Goal: Task Accomplishment & Management: Use online tool/utility

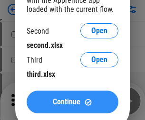
click at [72, 102] on span "Continue" at bounding box center [67, 102] width 28 height 8
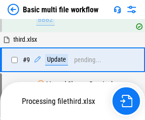
scroll to position [330, 0]
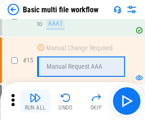
click at [35, 101] on img "button" at bounding box center [34, 97] width 11 height 11
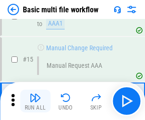
click at [35, 101] on img "button" at bounding box center [34, 97] width 11 height 11
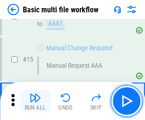
scroll to position [632, 0]
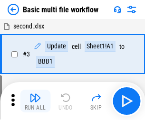
click at [35, 101] on img "button" at bounding box center [34, 97] width 11 height 11
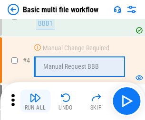
click at [35, 101] on img "button" at bounding box center [34, 97] width 11 height 11
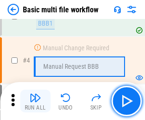
click at [35, 101] on img "button" at bounding box center [34, 97] width 11 height 11
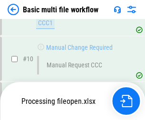
scroll to position [445, 0]
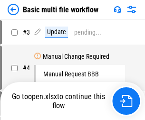
scroll to position [38, 0]
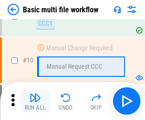
click at [35, 101] on img "button" at bounding box center [34, 97] width 11 height 11
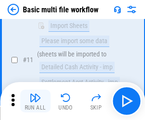
click at [35, 101] on img "button" at bounding box center [34, 97] width 11 height 11
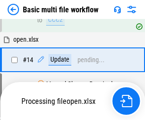
scroll to position [496, 0]
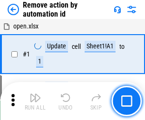
scroll to position [35, 0]
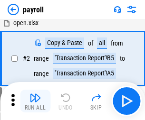
click at [35, 101] on img "button" at bounding box center [34, 97] width 11 height 11
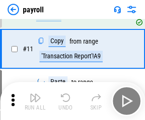
scroll to position [69, 0]
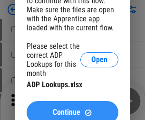
click at [72, 109] on span "Continue" at bounding box center [67, 113] width 28 height 8
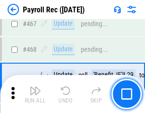
scroll to position [5058, 0]
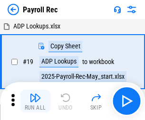
click at [35, 101] on img "button" at bounding box center [34, 97] width 11 height 11
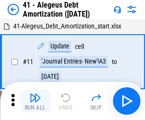
click at [35, 101] on img "button" at bounding box center [34, 97] width 11 height 11
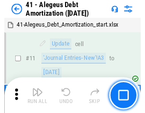
scroll to position [117, 0]
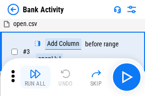
click at [35, 77] on img "button" at bounding box center [34, 73] width 11 height 11
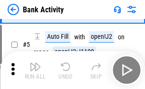
scroll to position [50, 0]
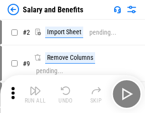
click at [35, 94] on img "button" at bounding box center [34, 90] width 11 height 11
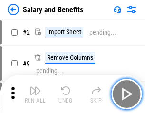
scroll to position [13, 0]
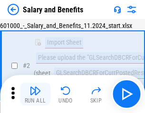
click at [35, 94] on img "button" at bounding box center [34, 90] width 11 height 11
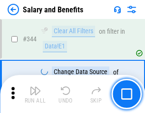
scroll to position [4444, 0]
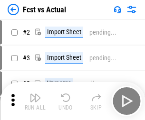
click at [35, 94] on img "button" at bounding box center [34, 97] width 11 height 11
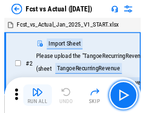
scroll to position [12, 0]
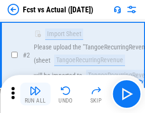
click at [35, 94] on img "button" at bounding box center [34, 90] width 11 height 11
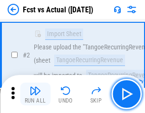
scroll to position [89, 0]
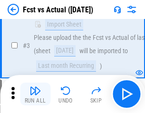
click at [35, 94] on img "button" at bounding box center [34, 90] width 11 height 11
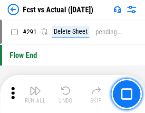
scroll to position [4492, 0]
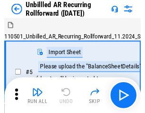
scroll to position [20, 0]
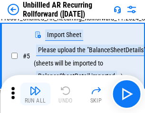
click at [35, 94] on img "button" at bounding box center [34, 90] width 11 height 11
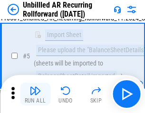
click at [35, 94] on img "button" at bounding box center [34, 90] width 11 height 11
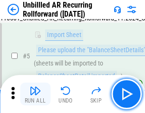
scroll to position [89, 0]
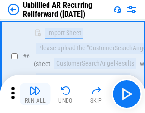
click at [35, 94] on img "button" at bounding box center [34, 90] width 11 height 11
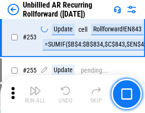
scroll to position [3224, 0]
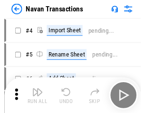
scroll to position [15, 0]
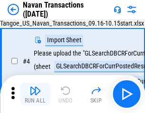
click at [35, 94] on img "button" at bounding box center [34, 90] width 11 height 11
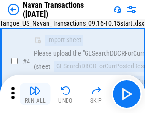
click at [35, 94] on img "button" at bounding box center [34, 90] width 11 height 11
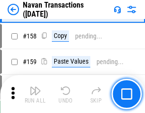
scroll to position [3077, 0]
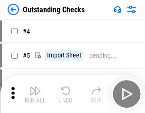
click at [35, 94] on img "button" at bounding box center [34, 90] width 11 height 11
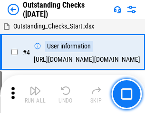
scroll to position [40, 0]
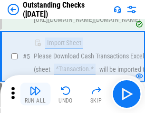
click at [35, 94] on img "button" at bounding box center [34, 90] width 11 height 11
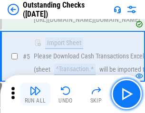
scroll to position [99, 0]
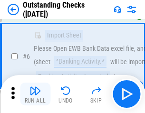
click at [35, 94] on img "button" at bounding box center [34, 90] width 11 height 11
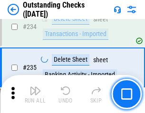
scroll to position [2882, 0]
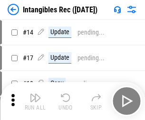
click at [35, 101] on img "button" at bounding box center [34, 97] width 11 height 11
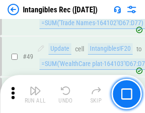
scroll to position [370, 0]
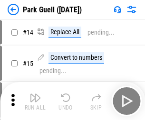
click at [35, 94] on img "button" at bounding box center [34, 97] width 11 height 11
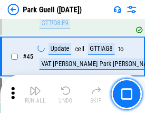
scroll to position [1187, 0]
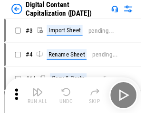
scroll to position [20, 0]
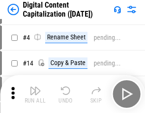
click at [35, 94] on img "button" at bounding box center [34, 90] width 11 height 11
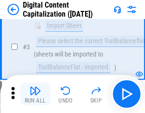
click at [35, 94] on img "button" at bounding box center [34, 90] width 11 height 11
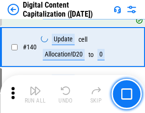
scroll to position [999, 0]
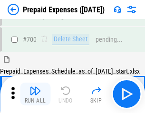
click at [35, 94] on img "button" at bounding box center [34, 90] width 11 height 11
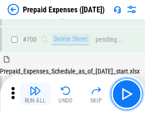
scroll to position [2554, 0]
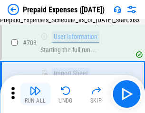
click at [35, 94] on img "button" at bounding box center [34, 90] width 11 height 11
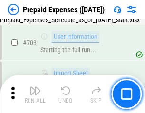
scroll to position [2610, 0]
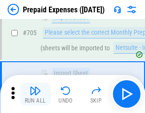
click at [35, 94] on img "button" at bounding box center [34, 90] width 11 height 11
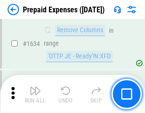
scroll to position [9240, 0]
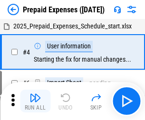
click at [35, 101] on img "button" at bounding box center [34, 97] width 11 height 11
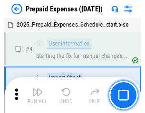
scroll to position [42, 0]
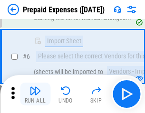
click at [35, 94] on img "button" at bounding box center [34, 90] width 11 height 11
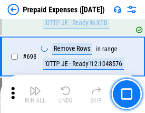
scroll to position [3305, 0]
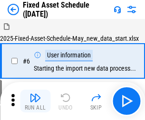
click at [35, 101] on img "button" at bounding box center [34, 97] width 11 height 11
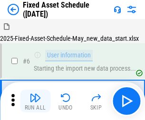
click at [35, 94] on img "button" at bounding box center [34, 97] width 11 height 11
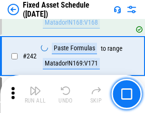
scroll to position [2940, 0]
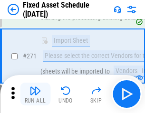
click at [35, 94] on img "button" at bounding box center [34, 90] width 11 height 11
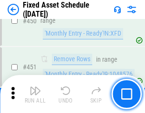
scroll to position [4242, 0]
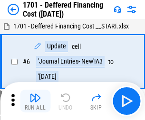
click at [35, 101] on img "button" at bounding box center [34, 97] width 11 height 11
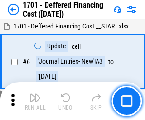
scroll to position [114, 0]
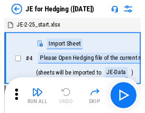
scroll to position [1, 0]
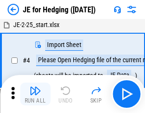
click at [35, 94] on img "button" at bounding box center [34, 90] width 11 height 11
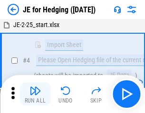
click at [35, 94] on img "button" at bounding box center [34, 90] width 11 height 11
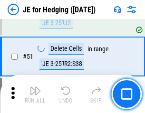
scroll to position [615, 0]
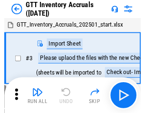
scroll to position [1, 0]
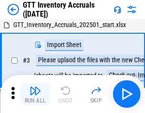
click at [35, 94] on img "button" at bounding box center [34, 90] width 11 height 11
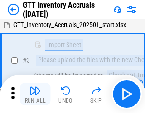
click at [35, 94] on img "button" at bounding box center [34, 90] width 11 height 11
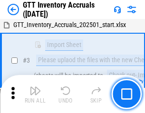
scroll to position [61, 0]
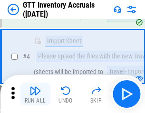
click at [35, 94] on img "button" at bounding box center [34, 90] width 11 height 11
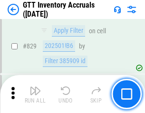
scroll to position [7204, 0]
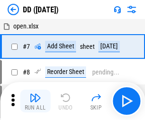
click at [35, 101] on img "button" at bounding box center [34, 97] width 11 height 11
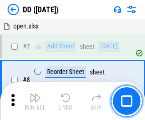
scroll to position [92, 0]
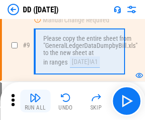
click at [35, 101] on img "button" at bounding box center [34, 97] width 11 height 11
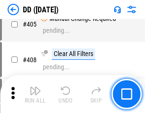
scroll to position [4246, 0]
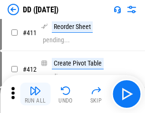
click at [35, 94] on img "button" at bounding box center [34, 90] width 11 height 11
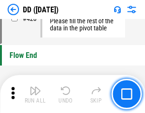
scroll to position [4542, 0]
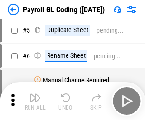
click at [35, 101] on img "button" at bounding box center [34, 97] width 11 height 11
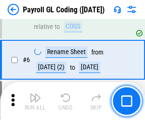
scroll to position [114, 0]
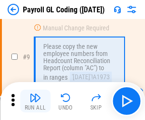
click at [35, 101] on img "button" at bounding box center [34, 97] width 11 height 11
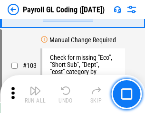
scroll to position [2227, 0]
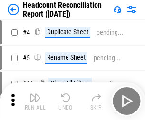
click at [35, 101] on img "button" at bounding box center [34, 97] width 11 height 11
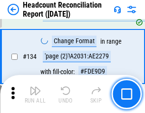
scroll to position [1141, 0]
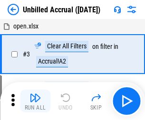
click at [35, 101] on img "button" at bounding box center [34, 97] width 11 height 11
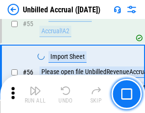
scroll to position [991, 0]
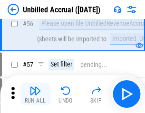
click at [35, 94] on img "button" at bounding box center [34, 90] width 11 height 11
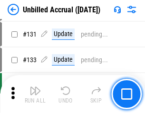
scroll to position [2827, 0]
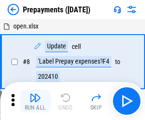
click at [35, 101] on img "button" at bounding box center [34, 97] width 11 height 11
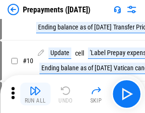
scroll to position [59, 0]
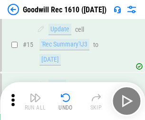
scroll to position [162, 0]
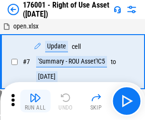
click at [35, 101] on img "button" at bounding box center [34, 97] width 11 height 11
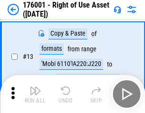
scroll to position [61, 0]
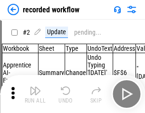
click at [35, 94] on img "button" at bounding box center [34, 90] width 11 height 11
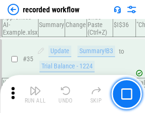
scroll to position [2966, 0]
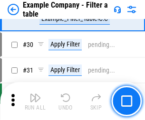
scroll to position [868, 0]
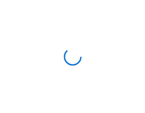
scroll to position [15, 0]
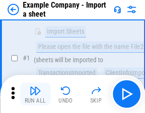
click at [35, 94] on img "button" at bounding box center [34, 90] width 11 height 11
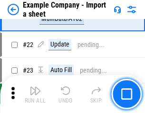
scroll to position [210, 0]
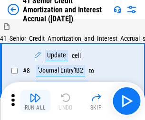
click at [35, 94] on img "button" at bounding box center [34, 97] width 11 height 11
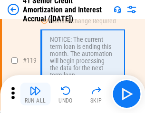
click at [35, 94] on img "button" at bounding box center [34, 90] width 11 height 11
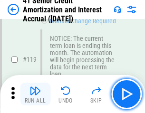
scroll to position [895, 0]
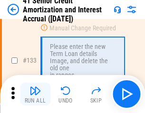
click at [35, 94] on img "button" at bounding box center [34, 90] width 11 height 11
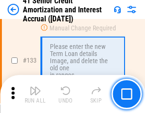
scroll to position [992, 0]
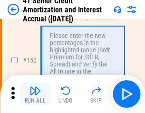
click at [35, 94] on img "button" at bounding box center [34, 90] width 11 height 11
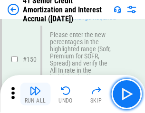
scroll to position [1091, 0]
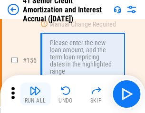
click at [35, 94] on img "button" at bounding box center [34, 90] width 11 height 11
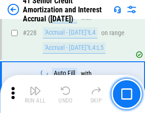
scroll to position [2126, 0]
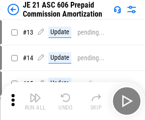
click at [35, 94] on img "button" at bounding box center [34, 97] width 11 height 11
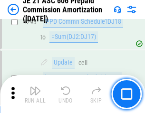
scroll to position [1746, 0]
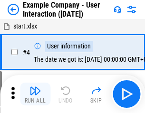
click at [35, 94] on img "button" at bounding box center [34, 90] width 11 height 11
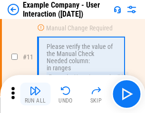
click at [35, 94] on img "button" at bounding box center [34, 90] width 11 height 11
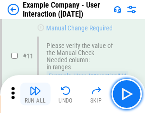
scroll to position [205, 0]
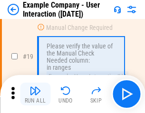
click at [35, 94] on img "button" at bounding box center [34, 90] width 11 height 11
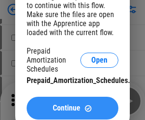
click at [72, 108] on span "Continue" at bounding box center [67, 108] width 28 height 8
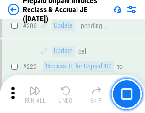
scroll to position [1230, 0]
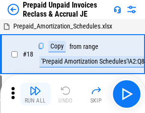
click at [35, 94] on img "button" at bounding box center [34, 90] width 11 height 11
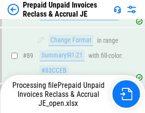
scroll to position [678, 0]
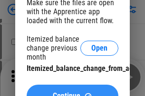
click at [72, 93] on span "Continue" at bounding box center [67, 97] width 28 height 8
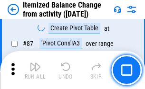
scroll to position [928, 0]
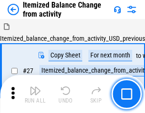
scroll to position [15, 0]
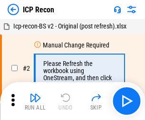
scroll to position [4, 0]
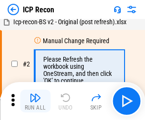
click at [35, 101] on img "button" at bounding box center [34, 97] width 11 height 11
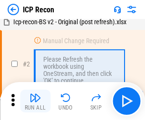
click at [35, 101] on img "button" at bounding box center [34, 97] width 11 height 11
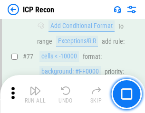
scroll to position [853, 0]
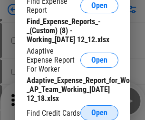
click at [99, 112] on span "Open" at bounding box center [99, 113] width 16 height 8
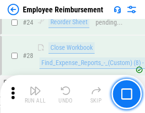
scroll to position [444, 0]
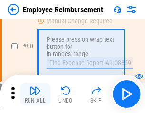
click at [35, 94] on img "button" at bounding box center [34, 90] width 11 height 11
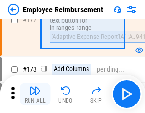
click at [35, 94] on img "button" at bounding box center [34, 90] width 11 height 11
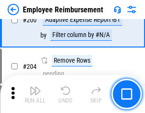
scroll to position [2401, 0]
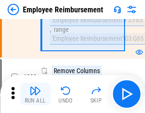
click at [35, 94] on img "button" at bounding box center [34, 90] width 11 height 11
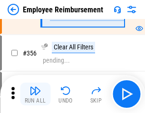
click at [35, 94] on img "button" at bounding box center [34, 90] width 11 height 11
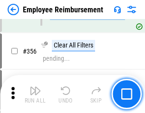
scroll to position [5056, 0]
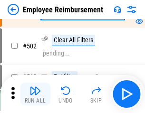
click at [35, 94] on img "button" at bounding box center [34, 90] width 11 height 11
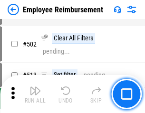
scroll to position [6032, 0]
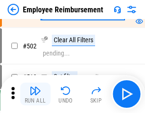
click at [35, 94] on img "button" at bounding box center [34, 90] width 11 height 11
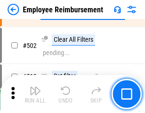
click at [35, 94] on img "button" at bounding box center [34, 90] width 11 height 11
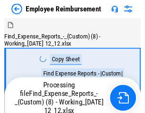
scroll to position [32, 0]
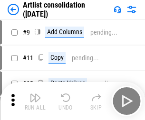
click at [35, 101] on img "button" at bounding box center [34, 97] width 11 height 11
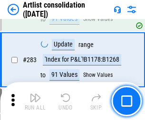
scroll to position [3925, 0]
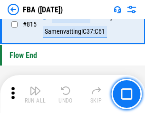
scroll to position [8496, 0]
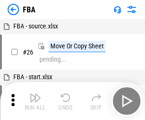
scroll to position [9, 0]
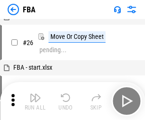
click at [35, 101] on img "button" at bounding box center [34, 97] width 11 height 11
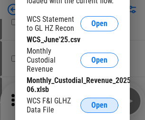
click at [99, 105] on span "Open" at bounding box center [99, 106] width 16 height 8
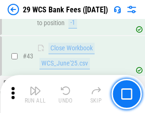
scroll to position [388, 0]
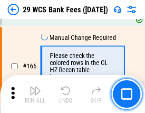
click at [35, 94] on img "button" at bounding box center [34, 90] width 11 height 11
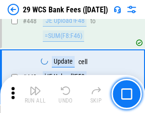
scroll to position [4596, 0]
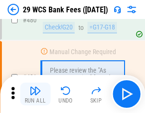
click at [35, 94] on img "button" at bounding box center [34, 90] width 11 height 11
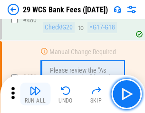
scroll to position [4894, 0]
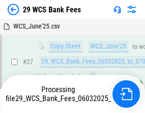
scroll to position [189, 0]
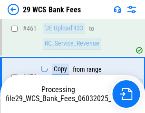
scroll to position [4883, 0]
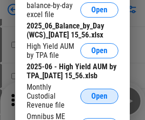
click at [99, 100] on span "Open" at bounding box center [99, 97] width 16 height 8
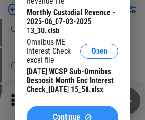
click at [72, 113] on span "Continue" at bounding box center [67, 117] width 28 height 8
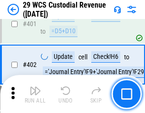
scroll to position [4396, 0]
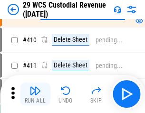
click at [35, 94] on img "button" at bounding box center [34, 90] width 11 height 11
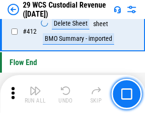
scroll to position [4532, 0]
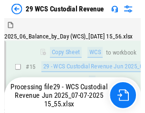
scroll to position [215, 0]
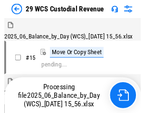
scroll to position [23, 0]
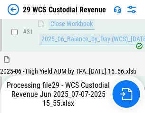
scroll to position [487, 0]
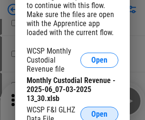
click at [99, 112] on span "Open" at bounding box center [99, 115] width 16 height 8
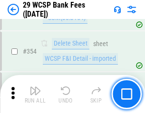
scroll to position [3155, 0]
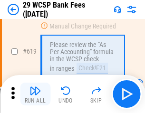
click at [35, 94] on img "button" at bounding box center [34, 90] width 11 height 11
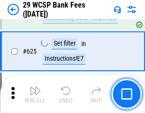
scroll to position [5295, 0]
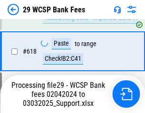
scroll to position [5236, 0]
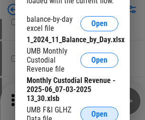
click at [99, 112] on span "Open" at bounding box center [99, 115] width 16 height 8
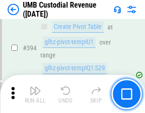
scroll to position [3496, 0]
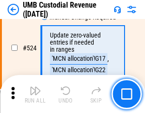
click at [35, 94] on img "button" at bounding box center [34, 90] width 11 height 11
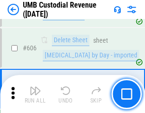
scroll to position [5478, 0]
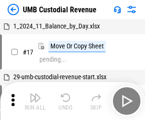
click at [35, 101] on img "button" at bounding box center [34, 97] width 11 height 11
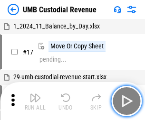
scroll to position [7, 0]
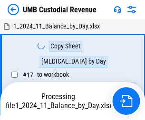
scroll to position [7, 0]
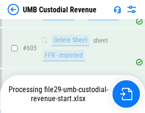
scroll to position [5456, 0]
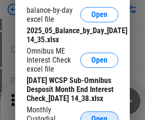
click at [99, 115] on span "Open" at bounding box center [99, 119] width 16 height 8
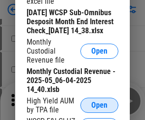
click at [99, 109] on span "Open" at bounding box center [99, 106] width 16 height 8
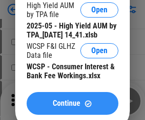
click at [72, 107] on span "Continue" at bounding box center [67, 104] width 28 height 8
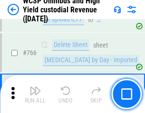
scroll to position [7733, 0]
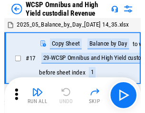
scroll to position [5, 0]
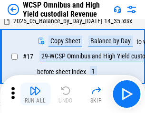
click at [35, 94] on img "button" at bounding box center [34, 90] width 11 height 11
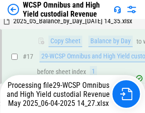
scroll to position [197, 0]
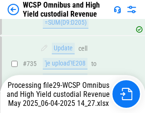
scroll to position [7671, 0]
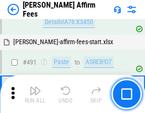
scroll to position [2581, 0]
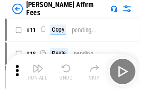
scroll to position [9, 0]
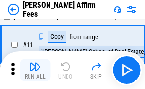
click at [35, 70] on img "button" at bounding box center [34, 66] width 11 height 11
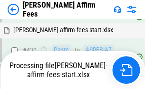
scroll to position [2009, 0]
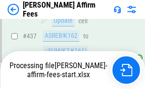
scroll to position [2489, 0]
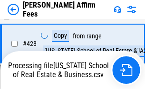
scroll to position [2009, 0]
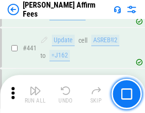
scroll to position [2477, 0]
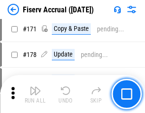
scroll to position [2100, 0]
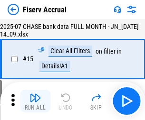
click at [35, 101] on img "button" at bounding box center [34, 97] width 11 height 11
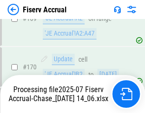
scroll to position [2558, 0]
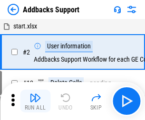
click at [35, 94] on img "button" at bounding box center [34, 97] width 11 height 11
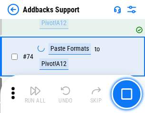
scroll to position [691, 0]
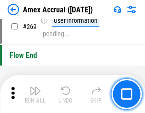
scroll to position [2779, 0]
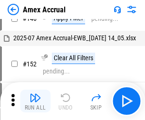
click at [35, 101] on img "button" at bounding box center [34, 97] width 11 height 11
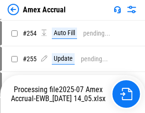
scroll to position [2828, 0]
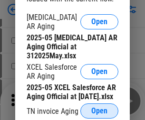
click at [99, 108] on span "Open" at bounding box center [99, 111] width 16 height 8
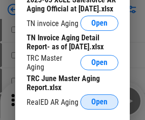
click at [99, 99] on span "Open" at bounding box center [99, 102] width 16 height 8
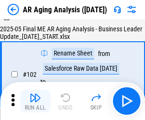
click at [35, 101] on img "button" at bounding box center [34, 97] width 11 height 11
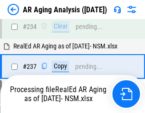
scroll to position [1471, 0]
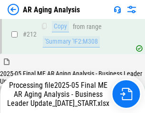
scroll to position [1460, 0]
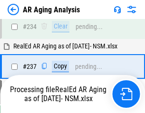
scroll to position [1500, 0]
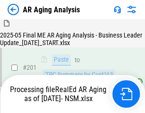
scroll to position [1427, 0]
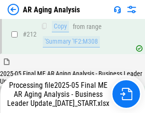
scroll to position [1460, 0]
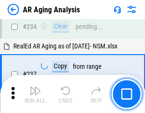
scroll to position [1460, 0]
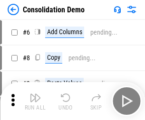
click at [35, 101] on img "button" at bounding box center [34, 97] width 11 height 11
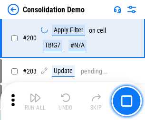
scroll to position [2976, 0]
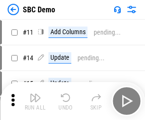
click at [35, 101] on img "button" at bounding box center [34, 97] width 11 height 11
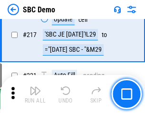
scroll to position [2343, 0]
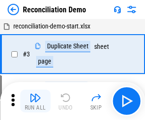
click at [35, 101] on img "button" at bounding box center [34, 97] width 11 height 11
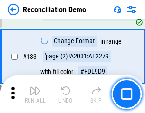
scroll to position [1127, 0]
